Goal: Find specific page/section: Find specific page/section

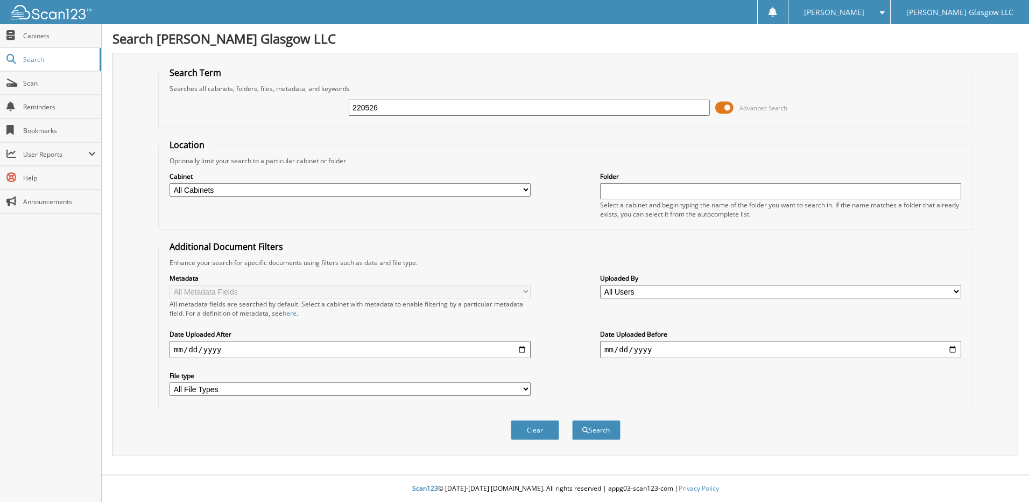
type input "220526"
click at [572, 420] on button "Search" at bounding box center [596, 430] width 48 height 20
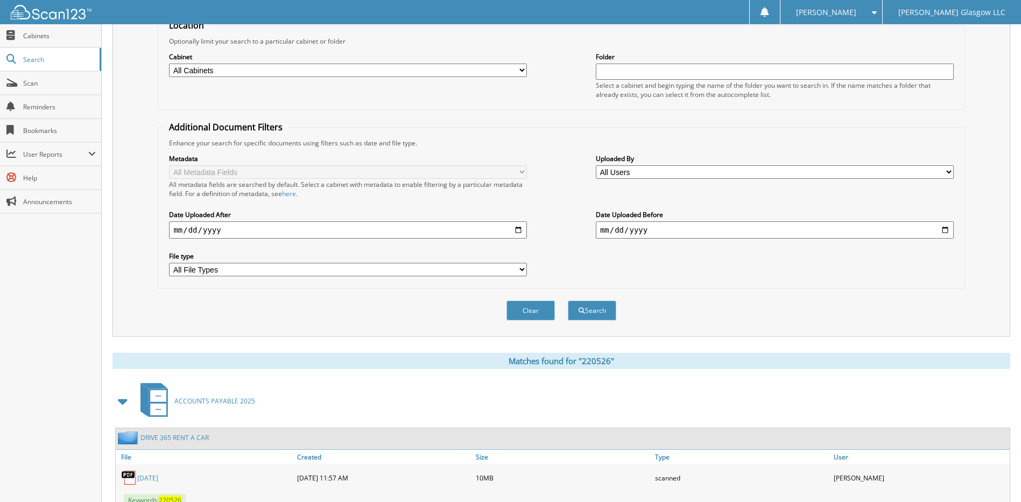
scroll to position [160, 0]
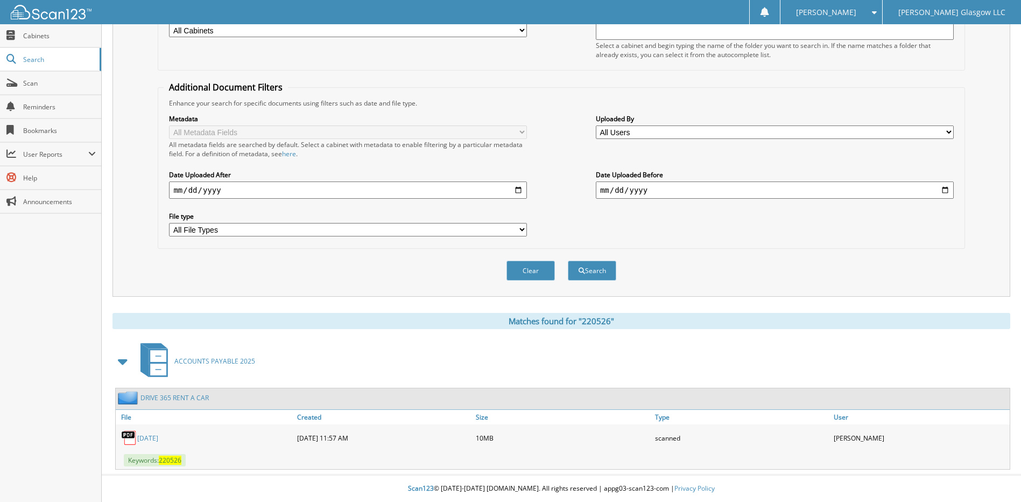
click at [158, 436] on link "[DATE]" at bounding box center [147, 437] width 21 height 9
click at [60, 81] on span "Scan" at bounding box center [59, 83] width 73 height 9
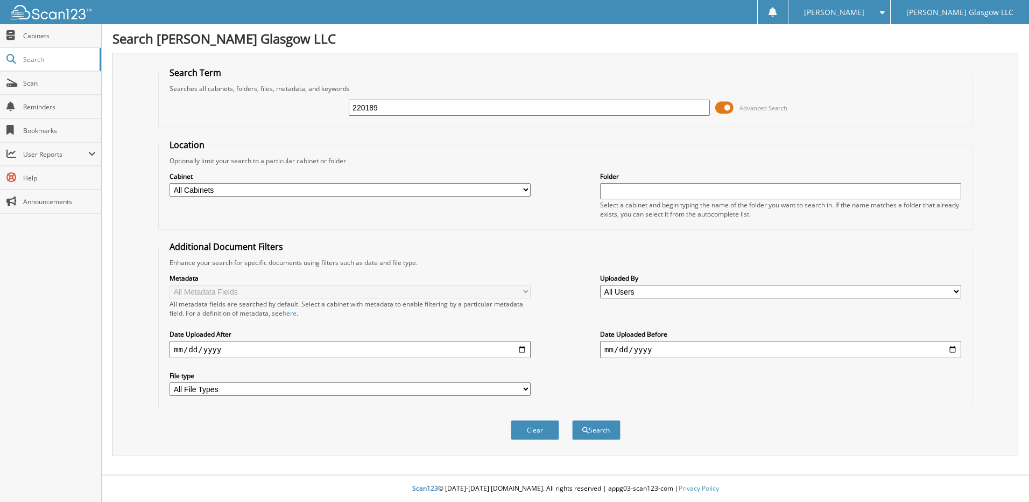
type input "220189"
click at [572, 420] on button "Search" at bounding box center [596, 430] width 48 height 20
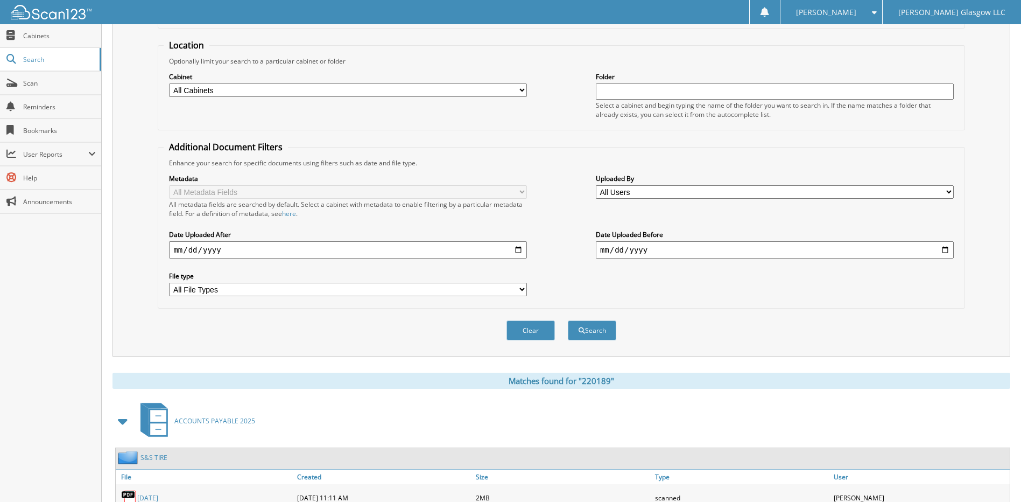
scroll to position [160, 0]
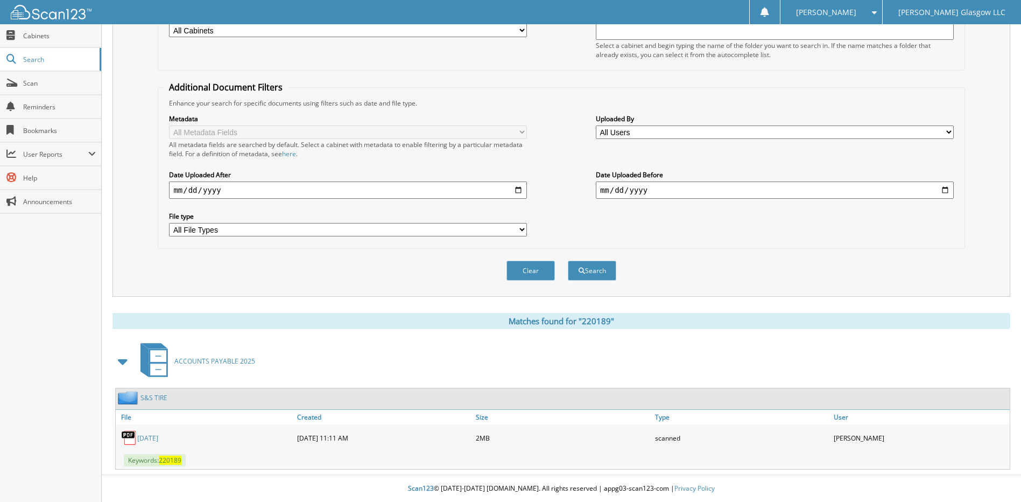
click at [158, 439] on link "AUGUST 2025" at bounding box center [147, 437] width 21 height 9
click at [40, 84] on span "Scan" at bounding box center [59, 83] width 73 height 9
